Goal: Information Seeking & Learning: Learn about a topic

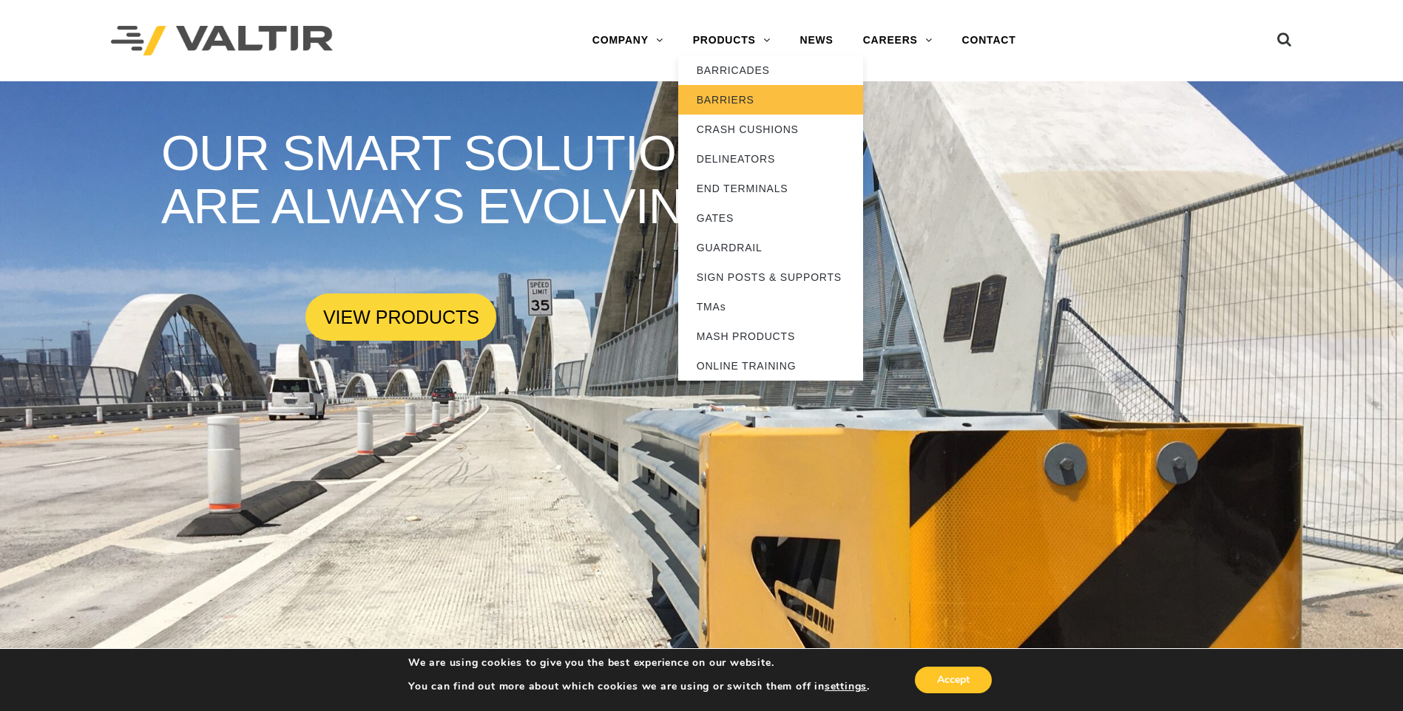
click at [728, 101] on link "BARRIERS" at bounding box center [770, 100] width 185 height 30
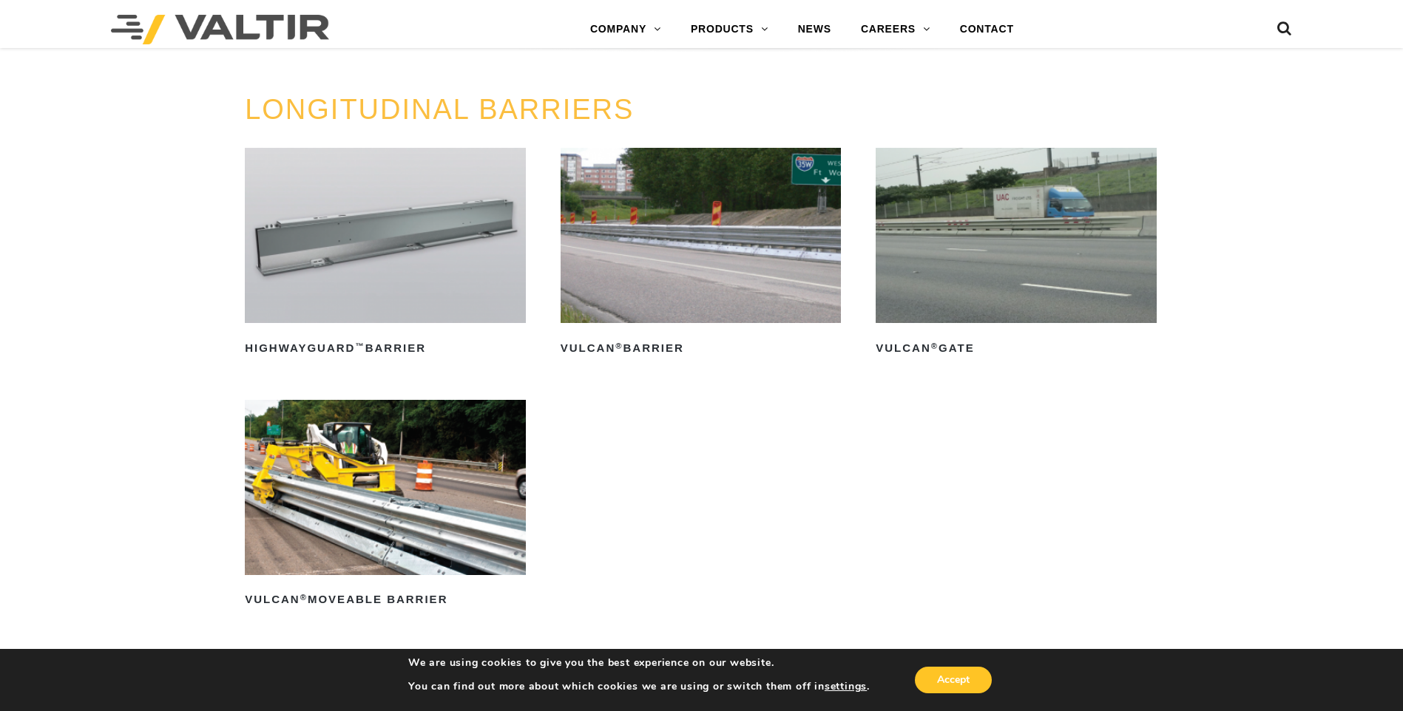
scroll to position [1701, 0]
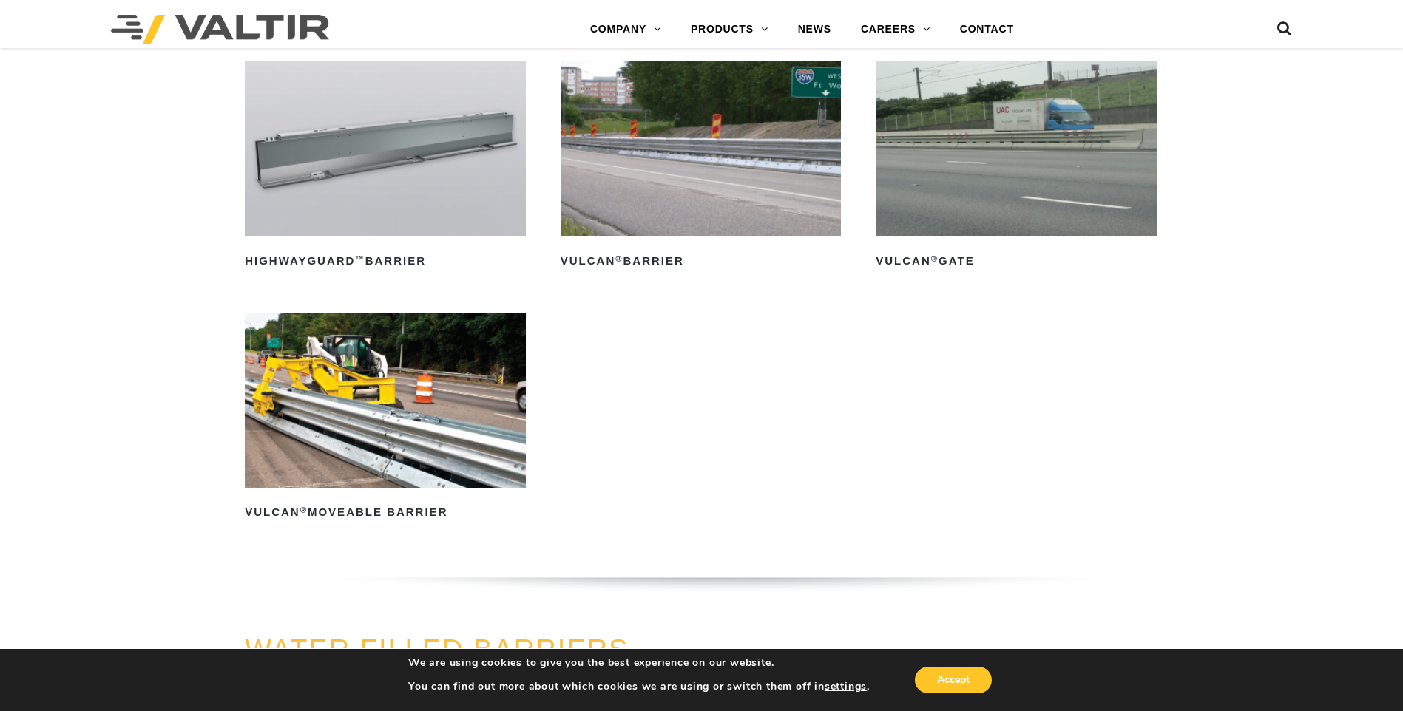
click at [1023, 232] on img at bounding box center [1016, 148] width 281 height 175
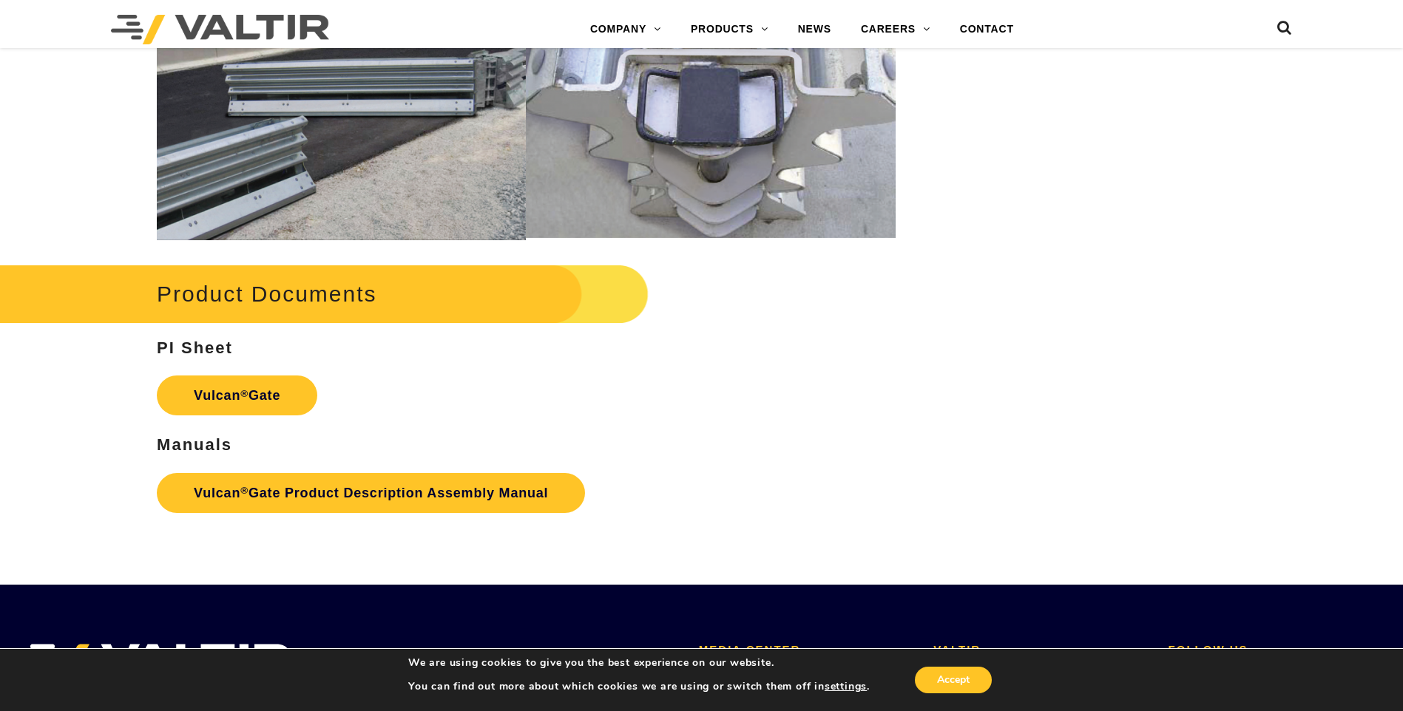
scroll to position [1775, 0]
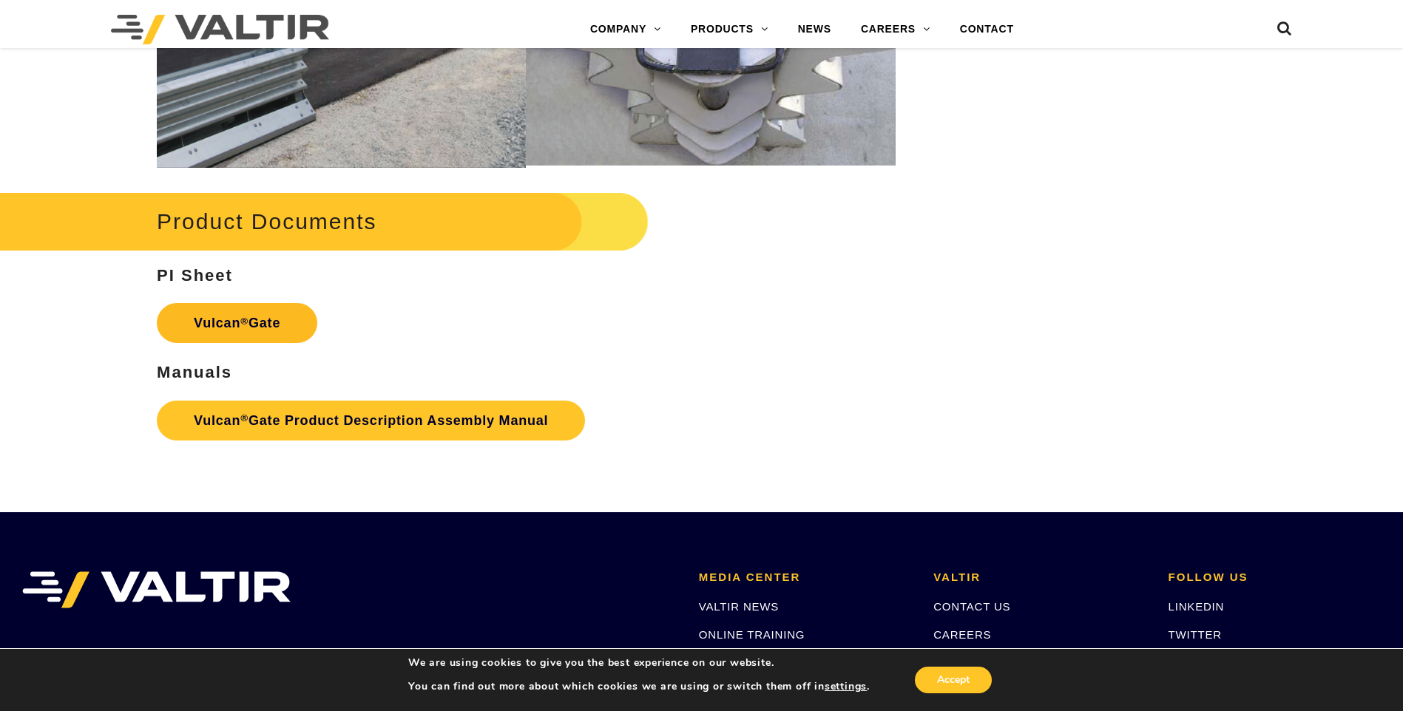
click at [278, 326] on strong "Vulcan ® Gate" at bounding box center [237, 323] width 87 height 15
